Goal: Information Seeking & Learning: Learn about a topic

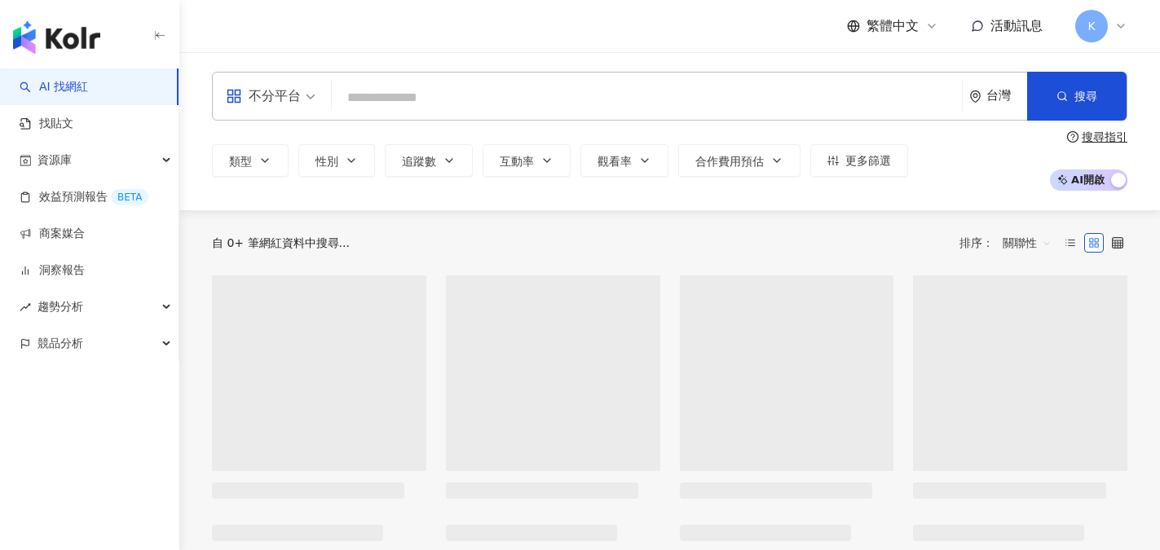
click at [387, 86] on input "search" at bounding box center [646, 97] width 617 height 31
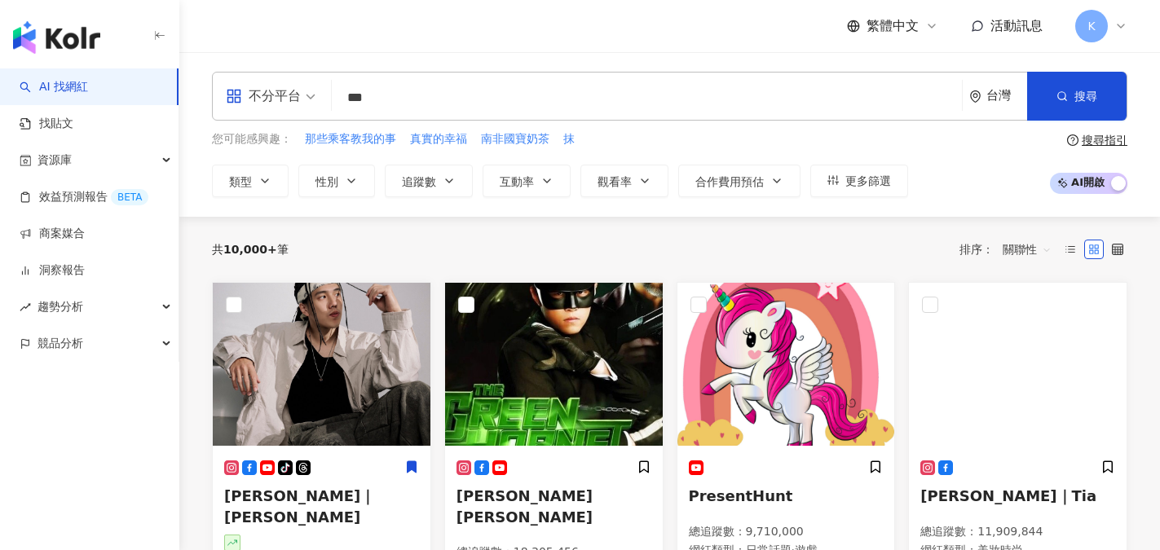
type input "***"
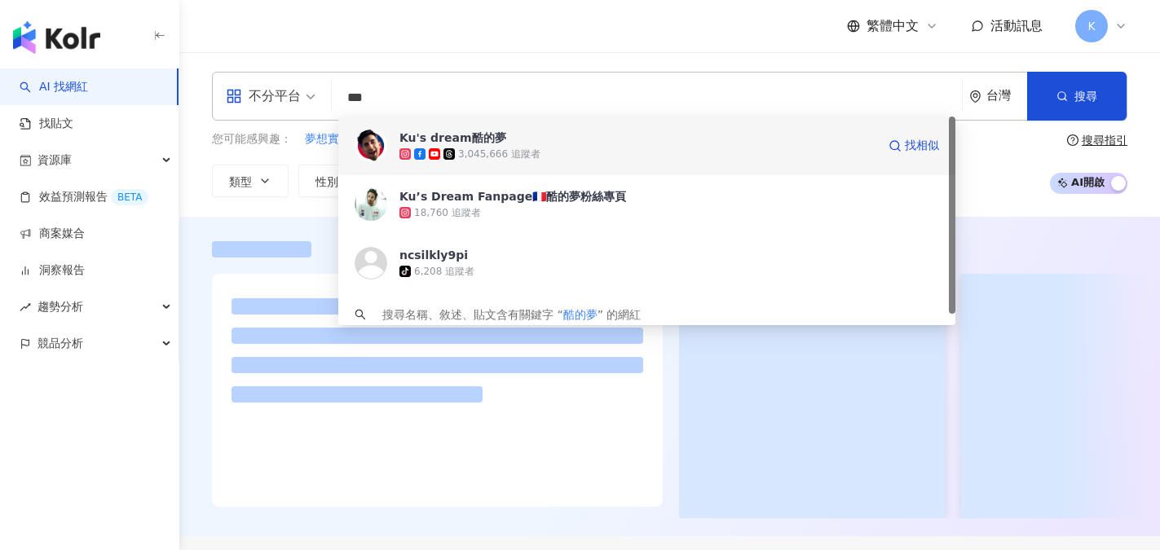
click at [522, 149] on div "3,045,666 追蹤者" at bounding box center [499, 155] width 82 height 14
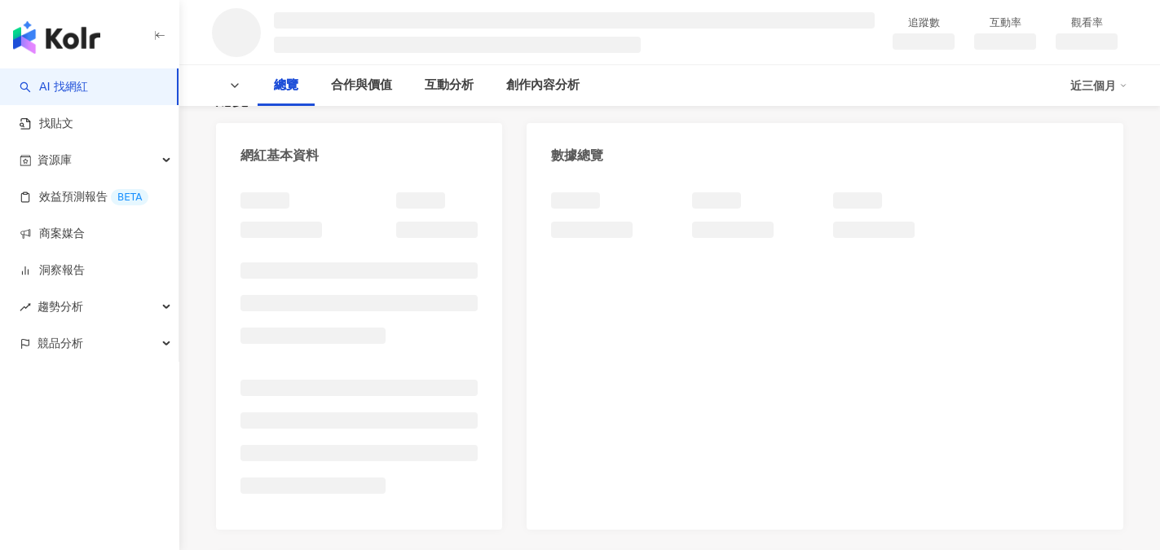
scroll to position [163, 0]
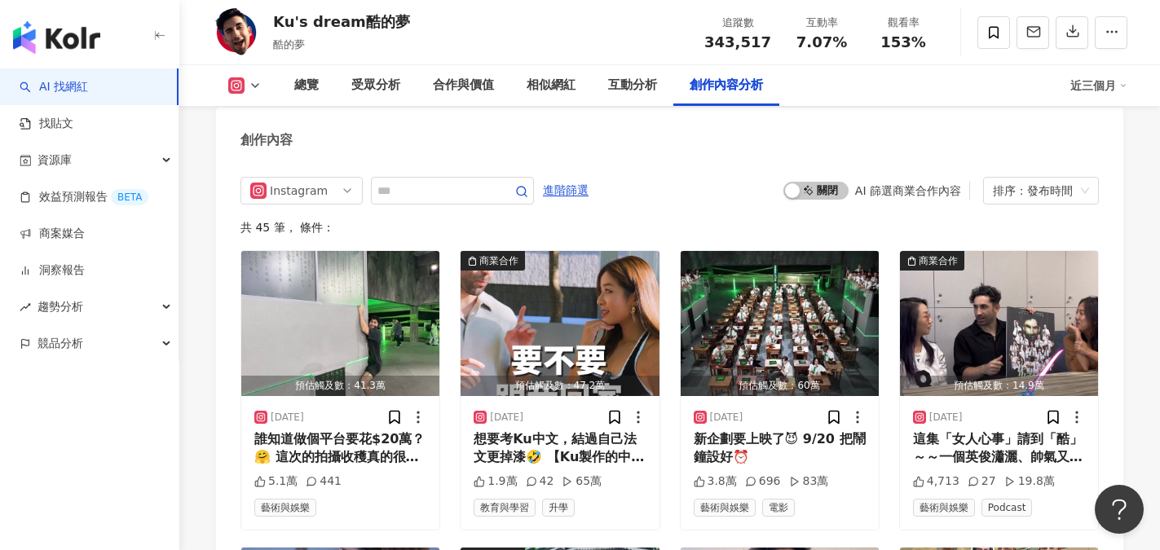
scroll to position [5056, 0]
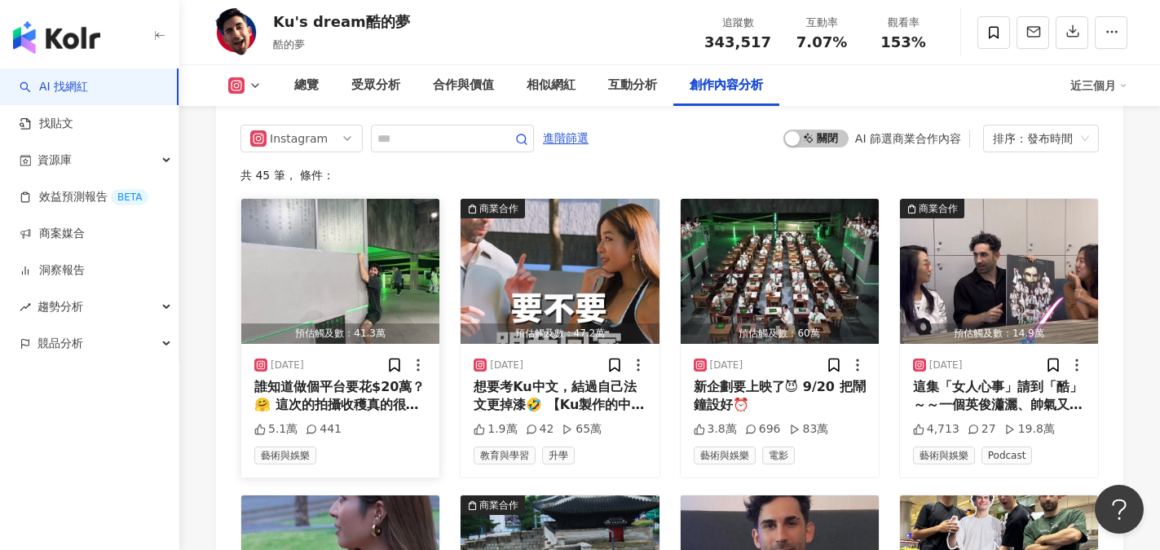
click at [316, 378] on div "誰知道做個平台要花$20萬？🤗 這次的拍攝收穫真的很多 身為一個外國人在台灣、在沒有經驗的情況下拍這麼大的企劃 我必須說我有一點高估我自己 從自己一個人拍片 …" at bounding box center [340, 396] width 172 height 37
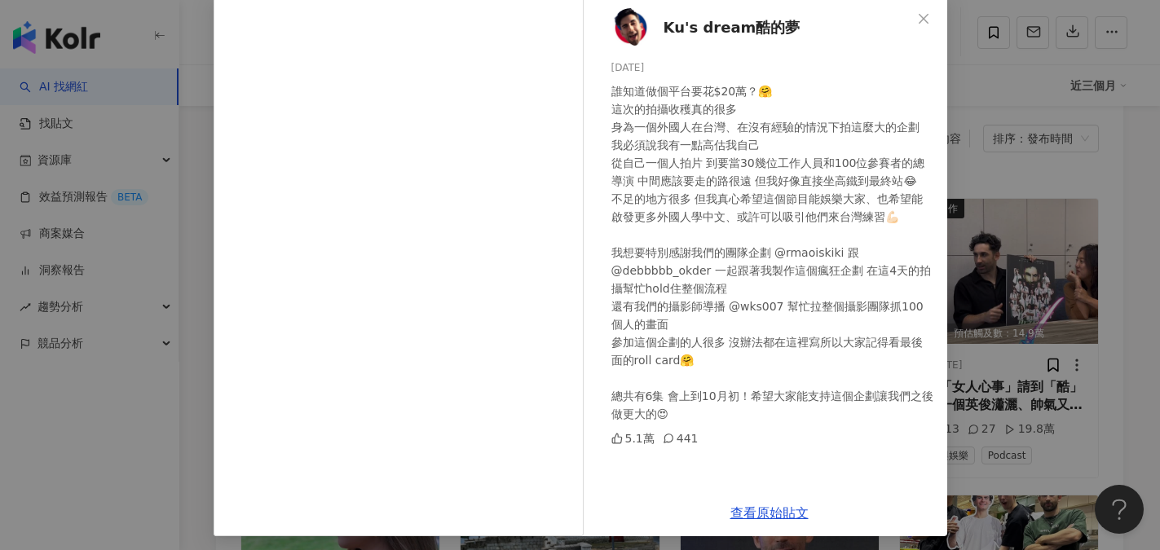
scroll to position [92, 0]
